Goal: Transaction & Acquisition: Register for event/course

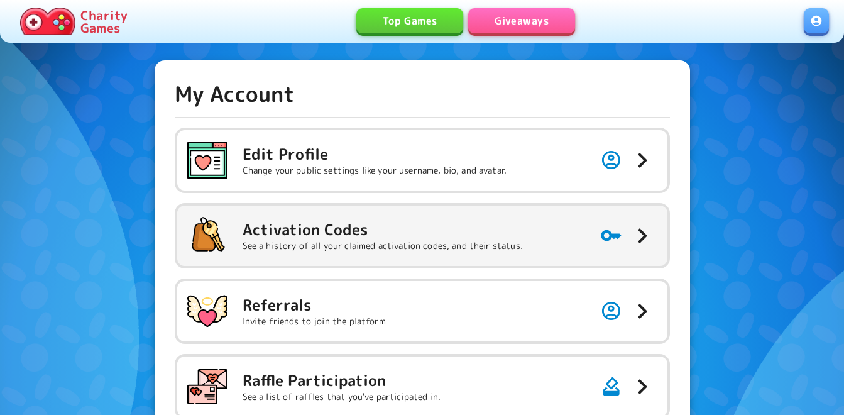
click at [385, 241] on p "See a history of all your claimed activation codes, and their status." at bounding box center [383, 245] width 280 height 13
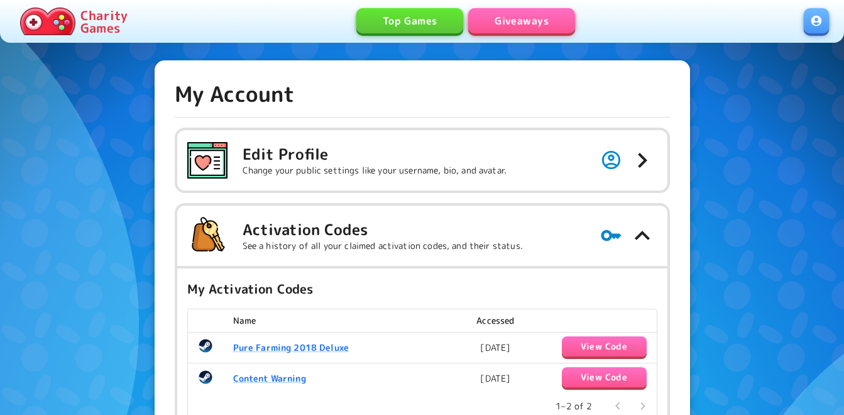
click at [523, 21] on link "Giveaways" at bounding box center [521, 20] width 107 height 25
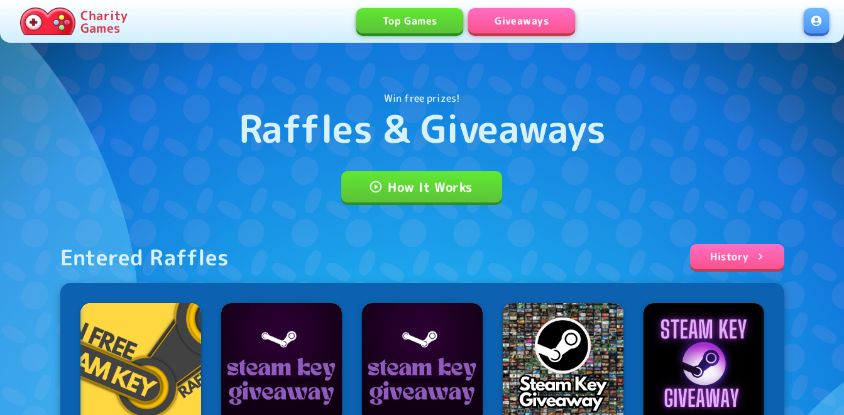
click at [813, 16] on link at bounding box center [816, 20] width 25 height 25
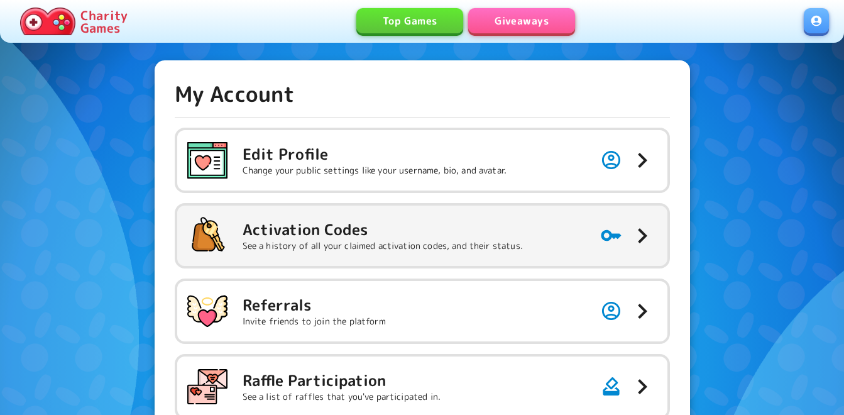
click at [487, 221] on h5 "Activation Codes" at bounding box center [383, 229] width 280 height 20
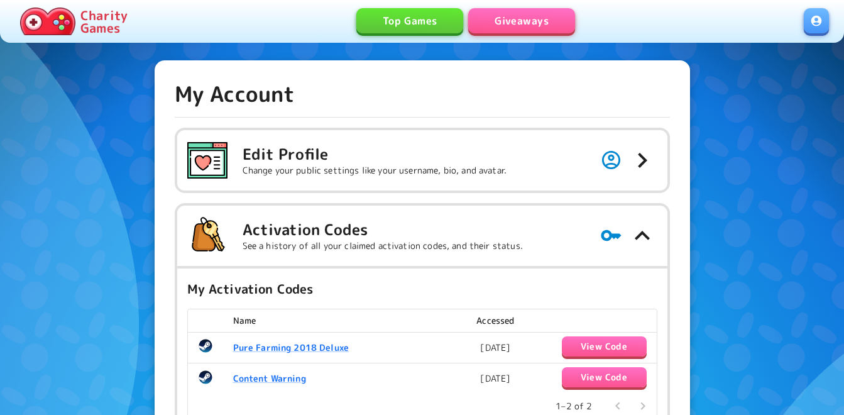
click at [538, 26] on link "Giveaways" at bounding box center [521, 20] width 107 height 25
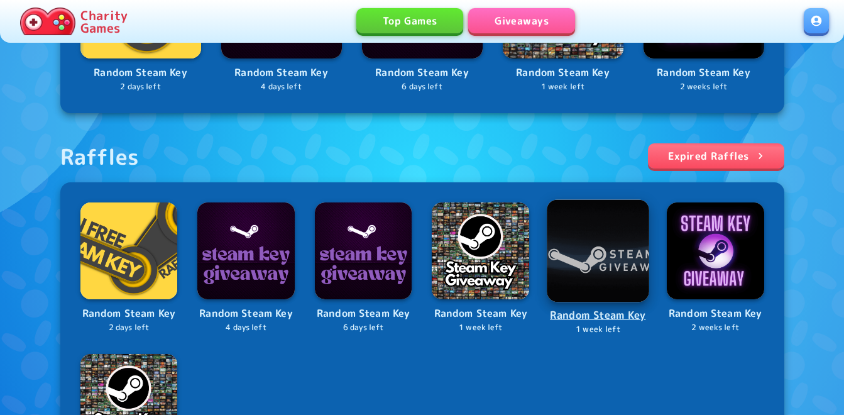
scroll to position [377, 0]
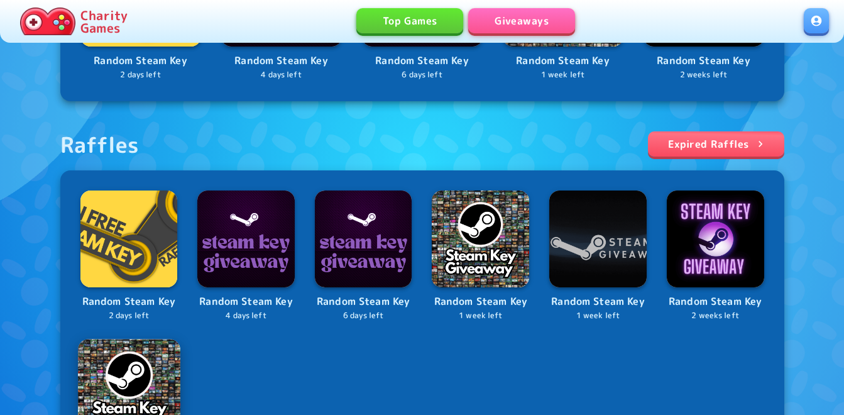
click at [151, 354] on img at bounding box center [129, 390] width 102 height 102
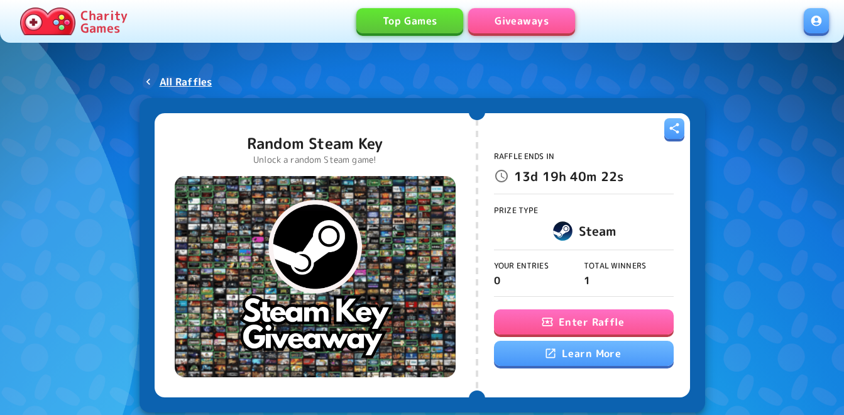
click at [597, 324] on button "Enter Raffle" at bounding box center [584, 321] width 180 height 25
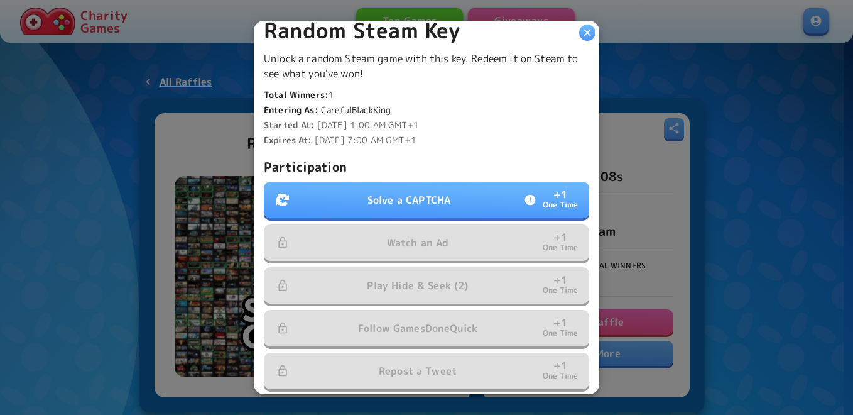
scroll to position [314, 0]
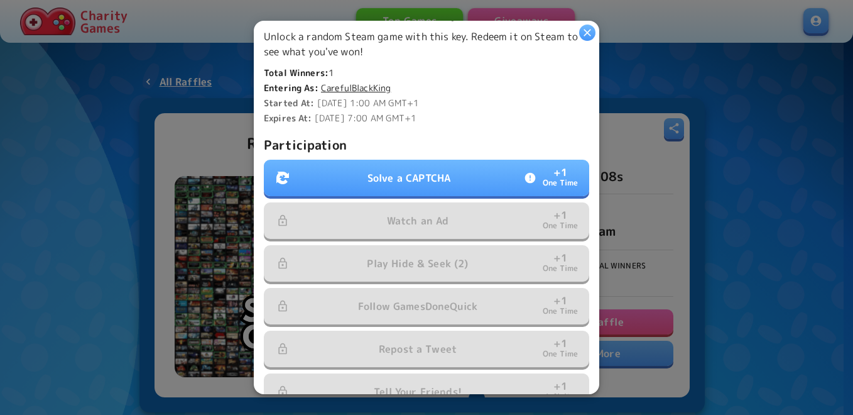
click at [409, 177] on p "Solve a CAPTCHA" at bounding box center [409, 177] width 83 height 15
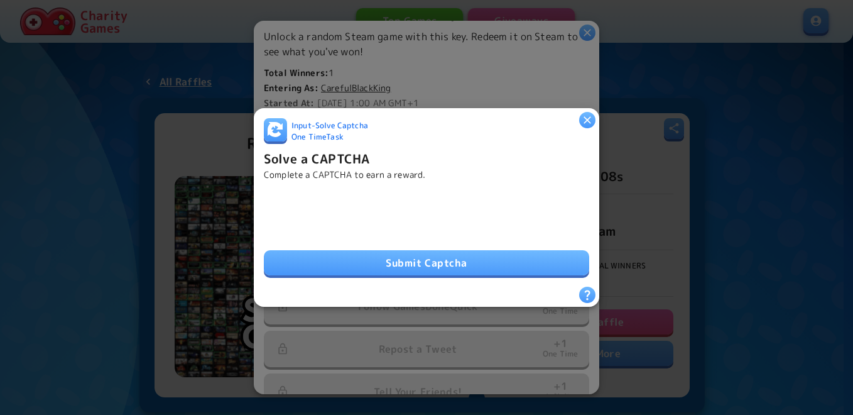
click at [478, 250] on button "Submit Captcha" at bounding box center [426, 262] width 325 height 25
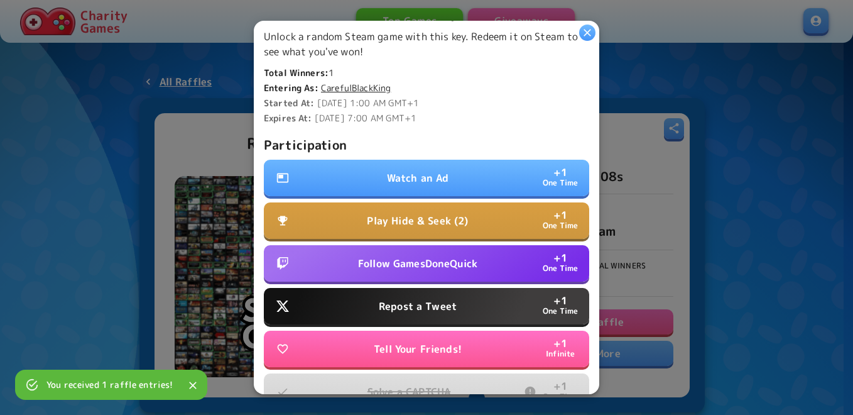
click at [414, 161] on button "Watch an Ad + 1 One Time" at bounding box center [426, 178] width 325 height 36
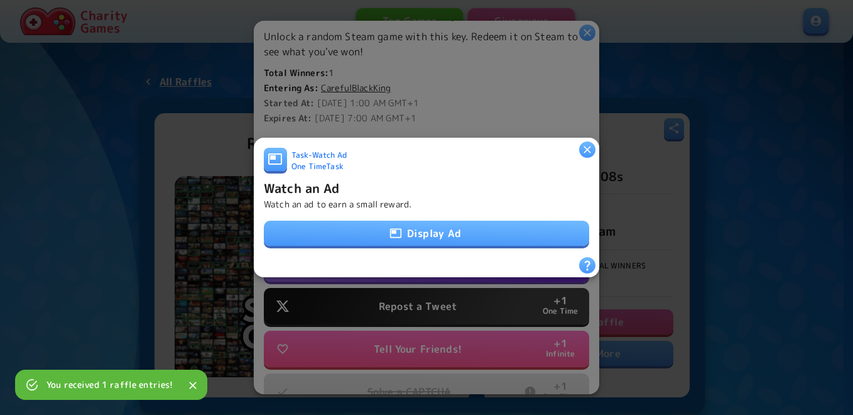
click at [413, 233] on button "Display Ad" at bounding box center [426, 233] width 325 height 25
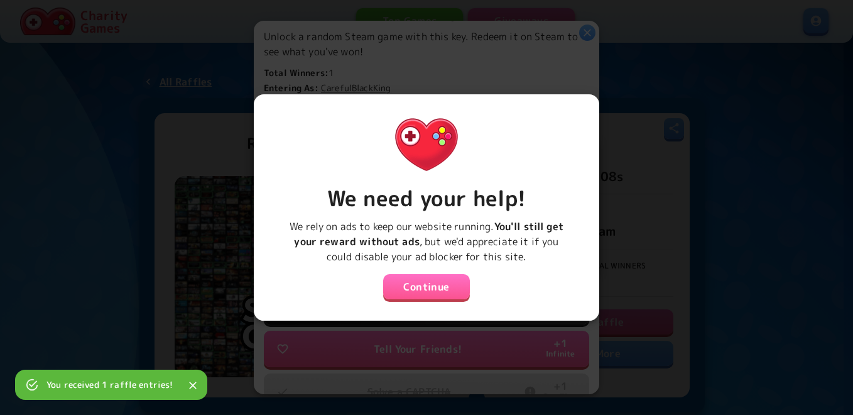
click at [420, 285] on button "Continue" at bounding box center [426, 286] width 87 height 25
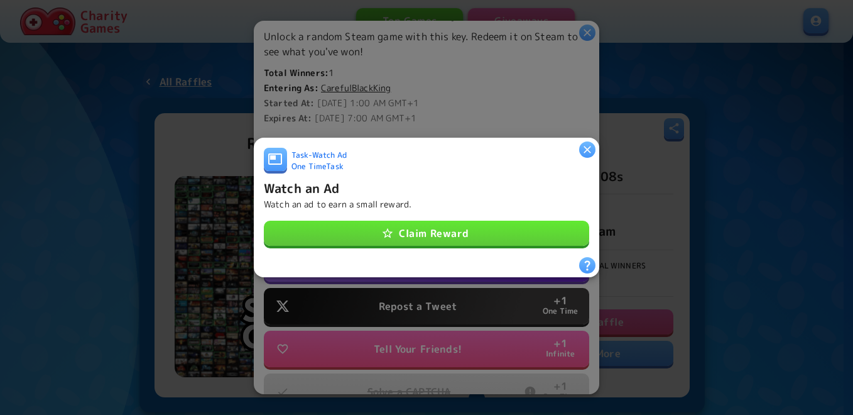
click at [440, 226] on button "Claim Reward" at bounding box center [426, 233] width 325 height 25
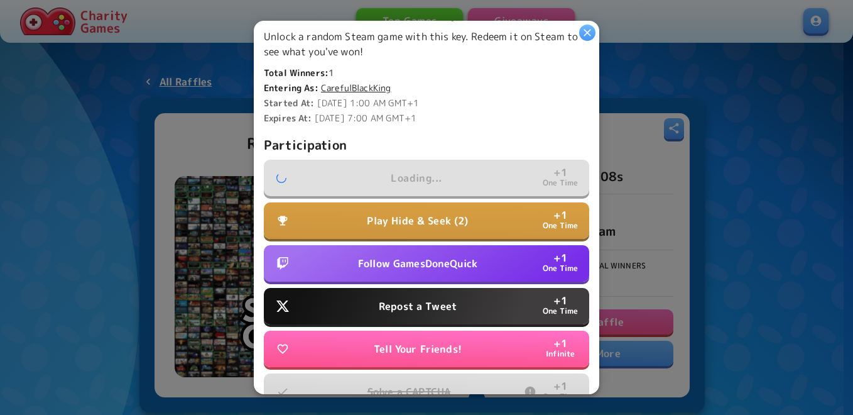
click at [430, 266] on button "Follow GamesDoneQuick + 1 One Time" at bounding box center [426, 263] width 325 height 36
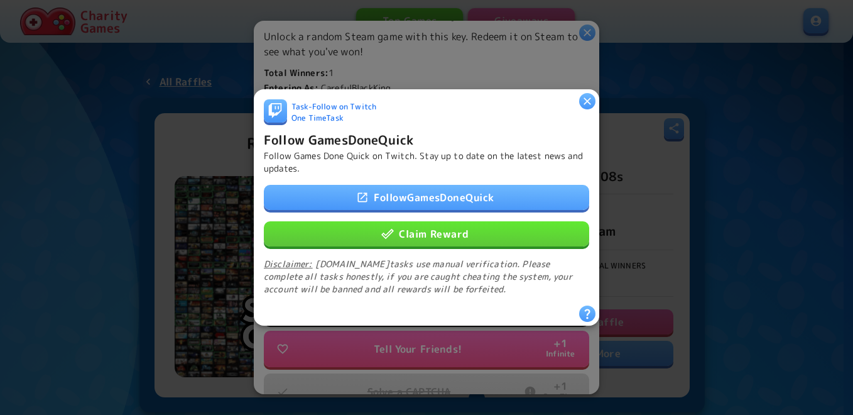
drag, startPoint x: 449, startPoint y: 222, endPoint x: 448, endPoint y: 228, distance: 6.4
click at [450, 221] on button "Claim Reward" at bounding box center [426, 233] width 325 height 25
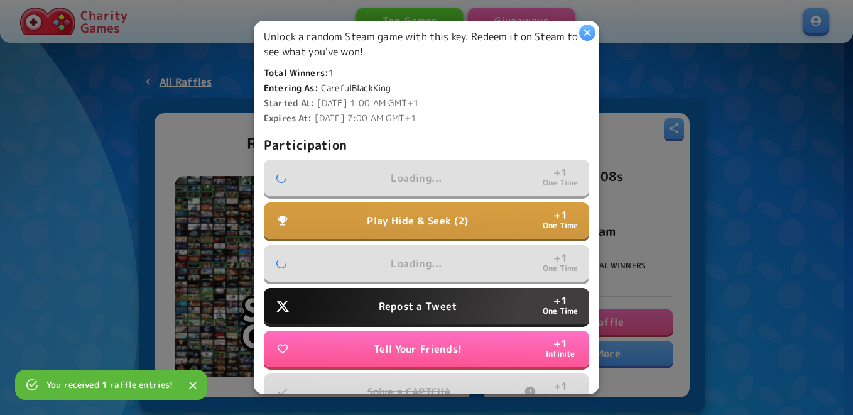
click at [434, 307] on p "Repost a Tweet" at bounding box center [418, 305] width 78 height 15
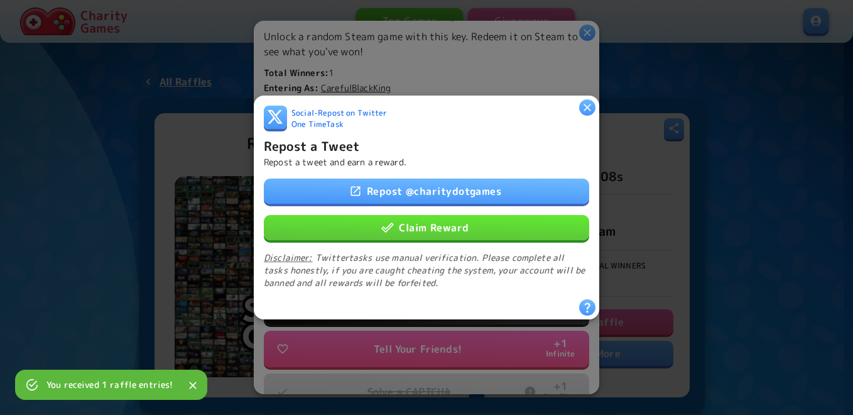
click at [446, 227] on button "Claim Reward" at bounding box center [426, 227] width 325 height 25
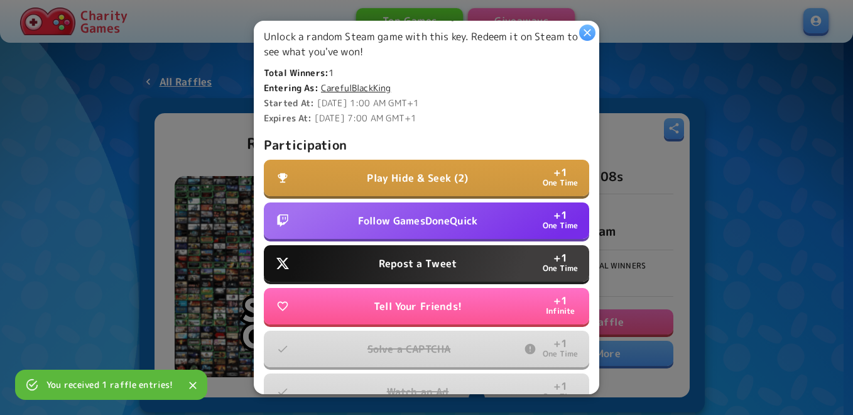
click at [442, 227] on button "Follow GamesDoneQuick + 1 One Time" at bounding box center [426, 220] width 325 height 36
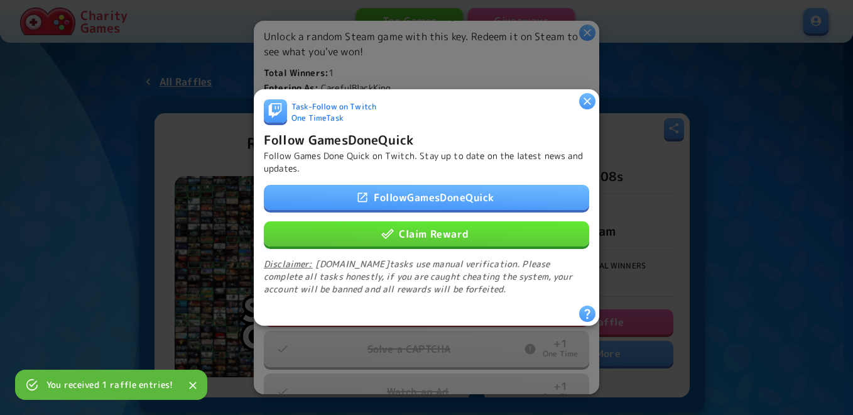
click at [444, 227] on button "Claim Reward" at bounding box center [426, 233] width 325 height 25
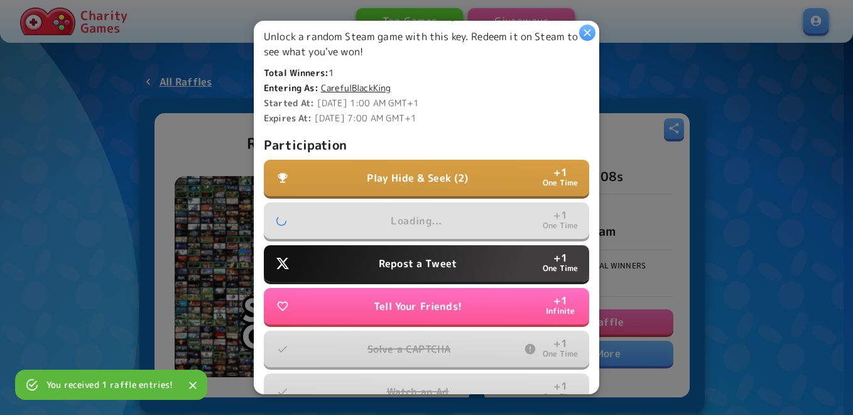
click at [440, 178] on p "Play Hide & Seek (2)" at bounding box center [417, 177] width 101 height 15
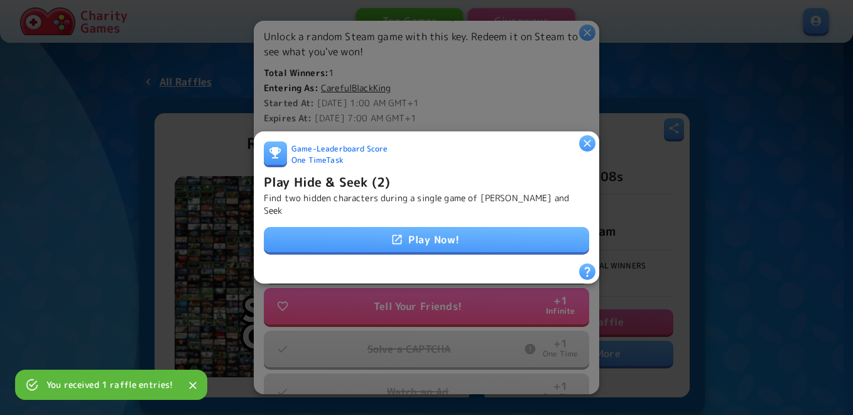
click at [447, 227] on link "Play Now!" at bounding box center [426, 239] width 325 height 25
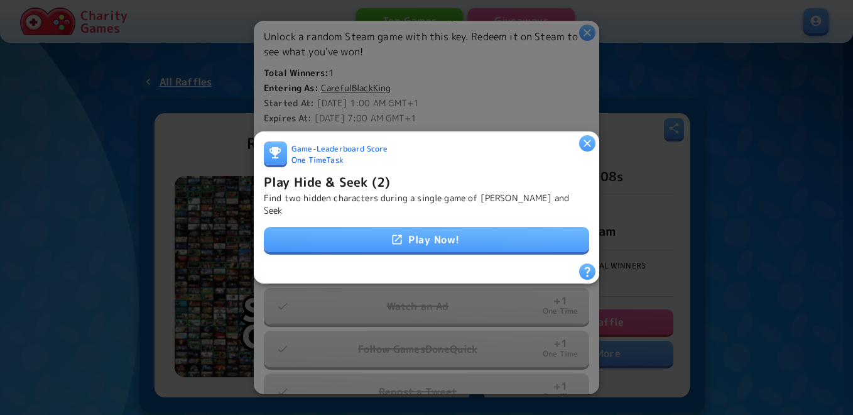
click at [365, 188] on h6 "Play Hide & Seek (2)" at bounding box center [327, 182] width 126 height 20
click at [339, 190] on h6 "Play Hide & Seek (2)" at bounding box center [327, 182] width 126 height 20
click at [336, 188] on h6 "Play Hide & Seek (2)" at bounding box center [327, 182] width 126 height 20
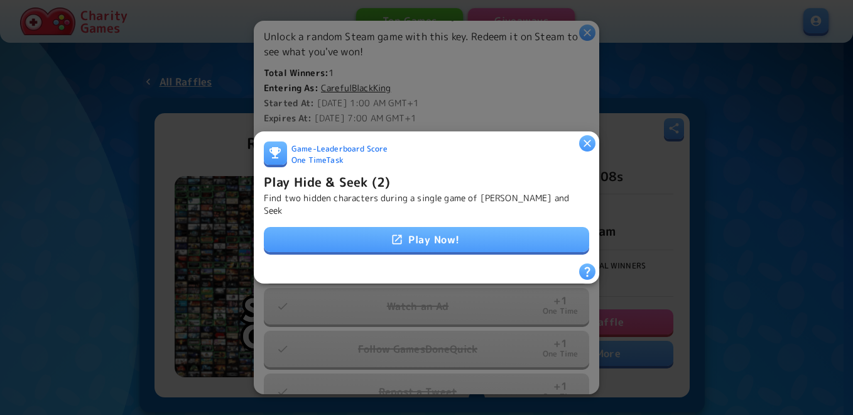
click at [354, 182] on h6 "Play Hide & Seek (2)" at bounding box center [327, 182] width 126 height 20
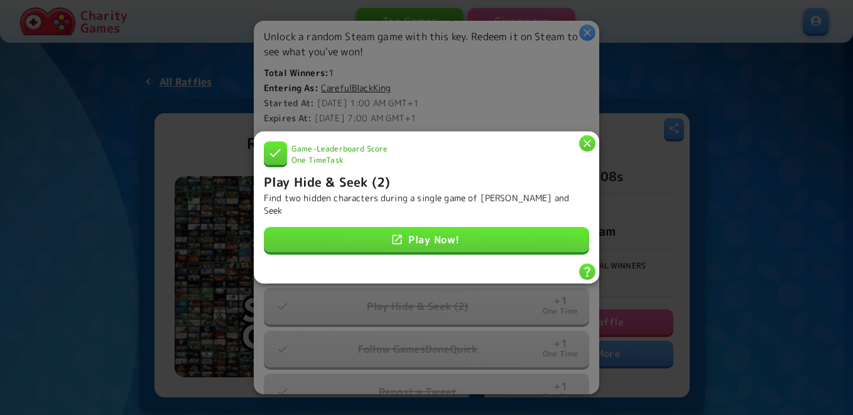
click at [583, 148] on icon "button" at bounding box center [587, 143] width 13 height 13
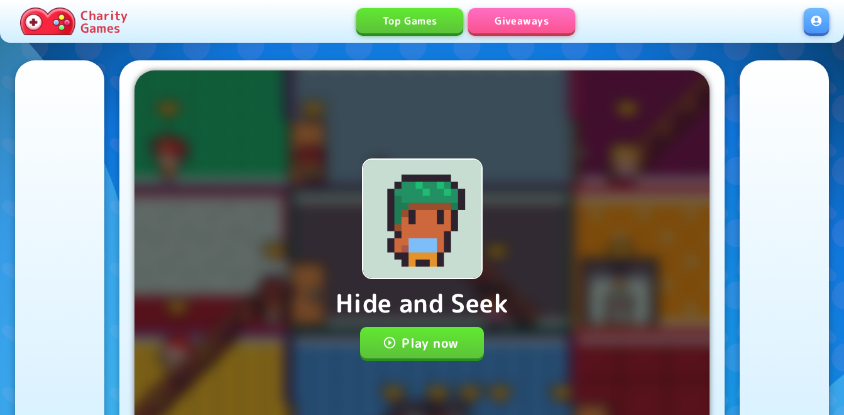
click at [421, 339] on button "Play now" at bounding box center [422, 342] width 124 height 31
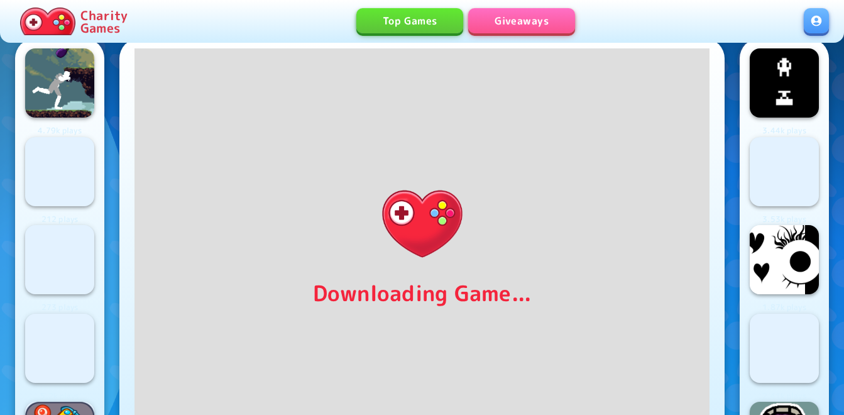
scroll to position [63, 0]
